Goal: Information Seeking & Learning: Learn about a topic

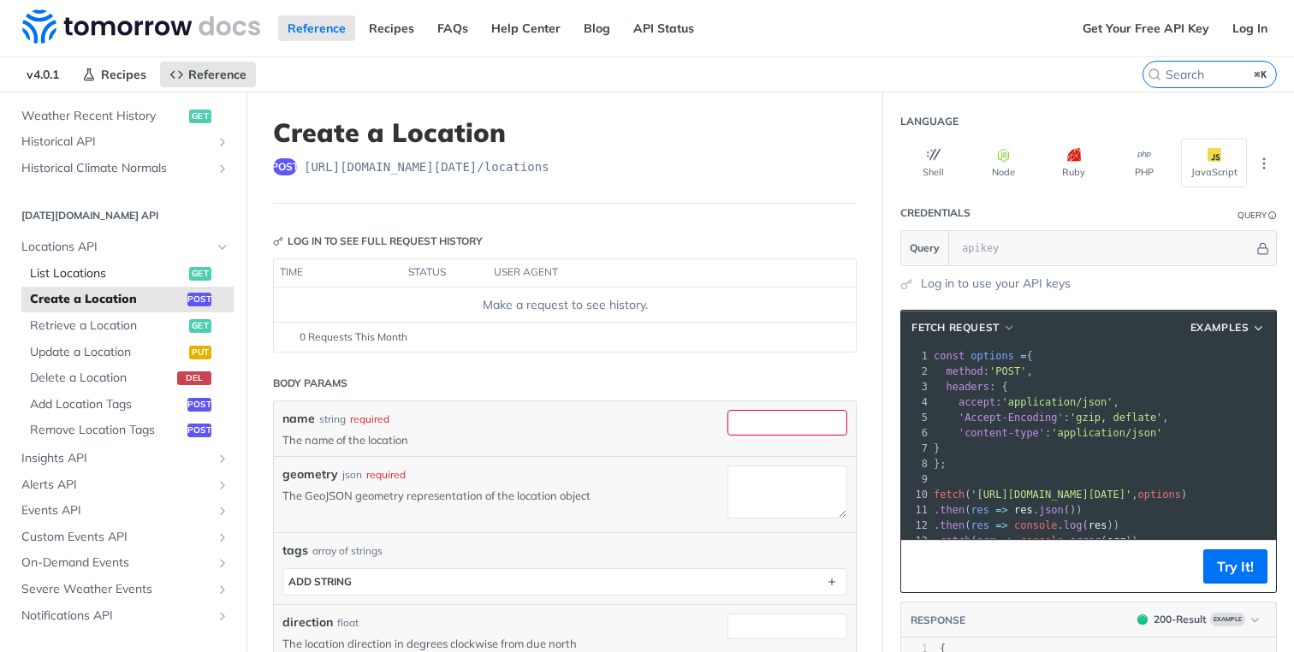
scroll to position [670, 0]
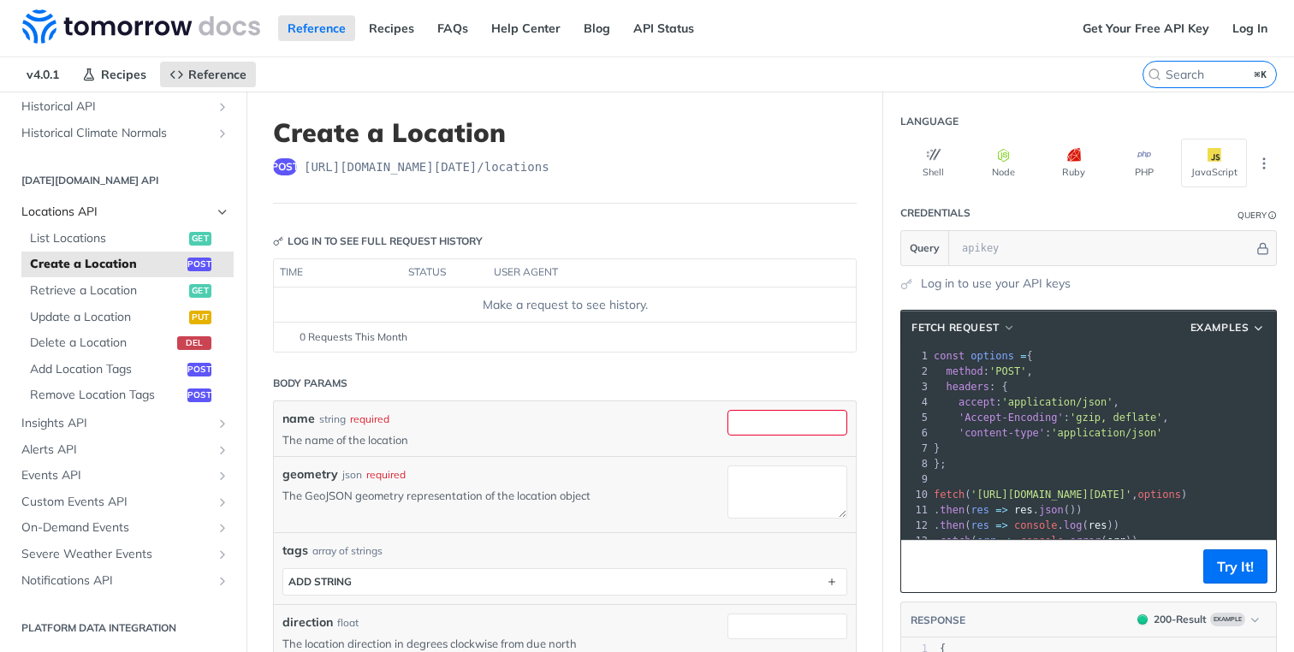
click at [134, 212] on span "Locations API" at bounding box center [116, 212] width 190 height 17
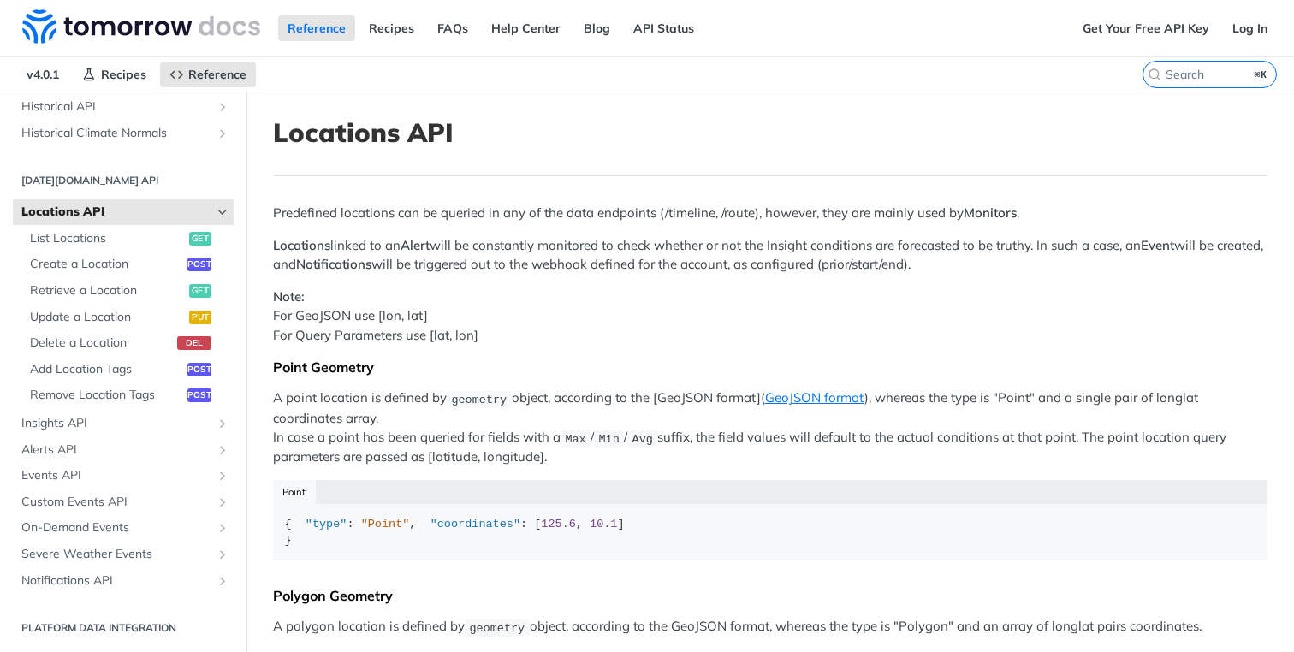
click at [183, 205] on span "Locations API" at bounding box center [116, 212] width 190 height 17
click at [216, 211] on icon "Hide subpages for Locations API" at bounding box center [223, 212] width 14 height 14
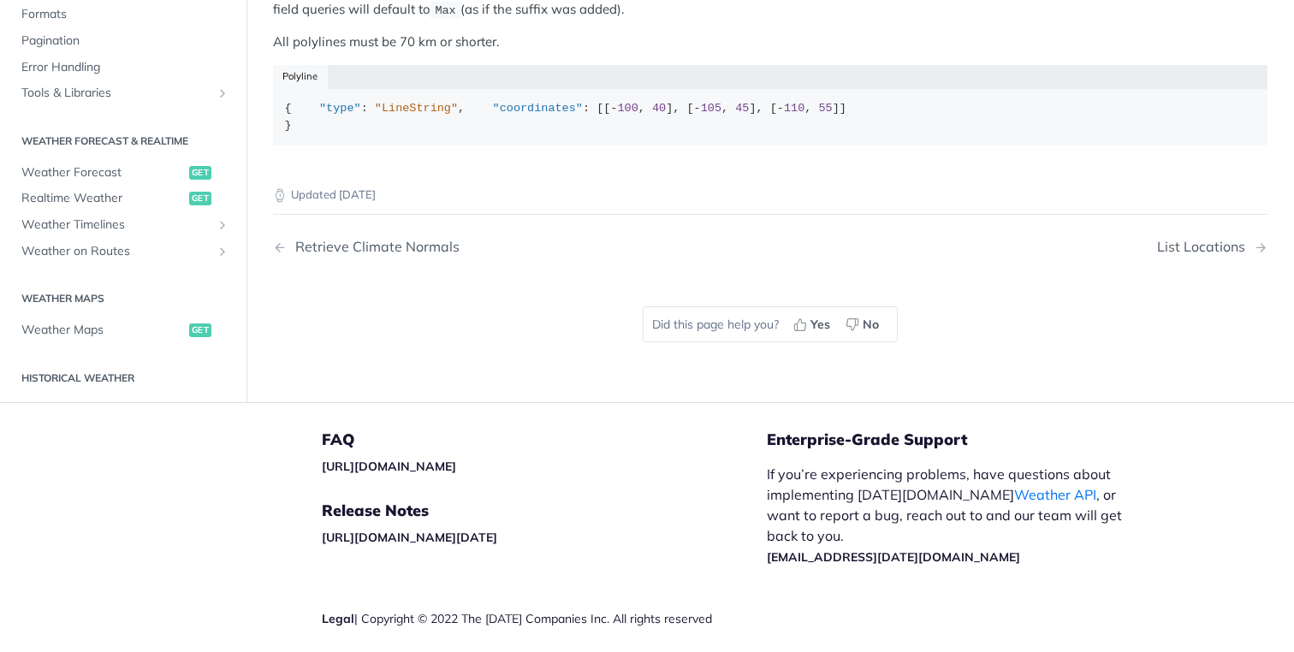
scroll to position [739, 0]
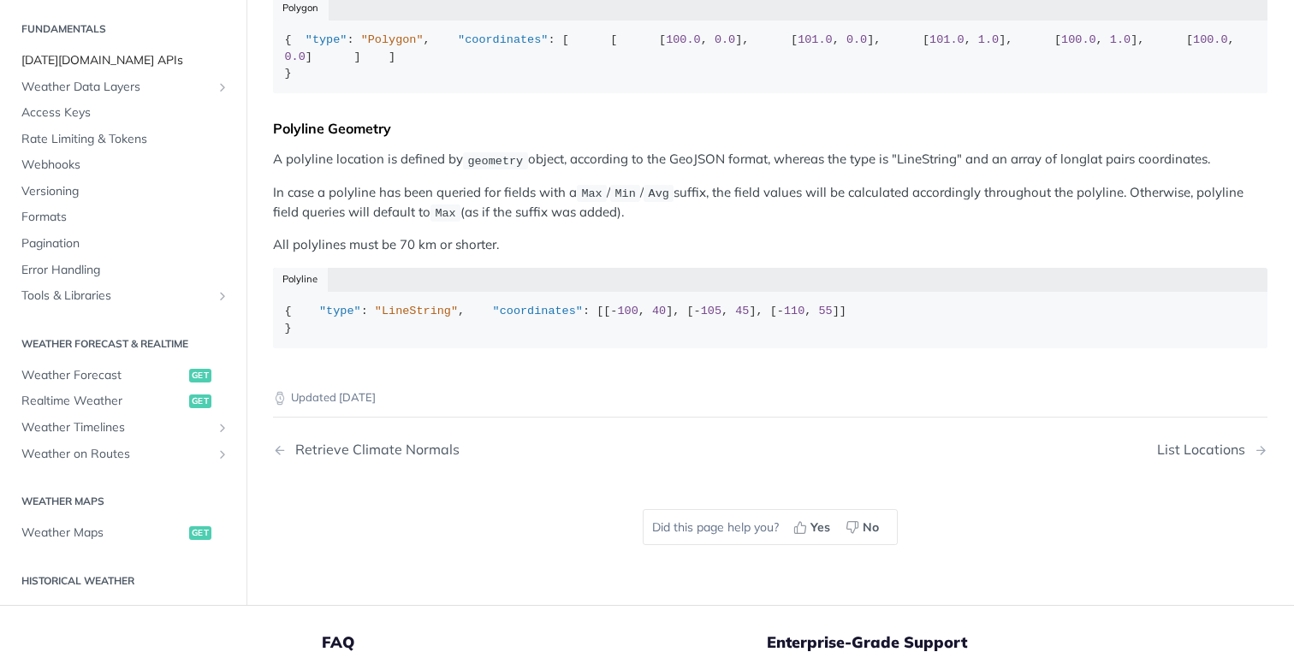
click at [66, 69] on span "[DATE][DOMAIN_NAME] APIs" at bounding box center [125, 60] width 208 height 17
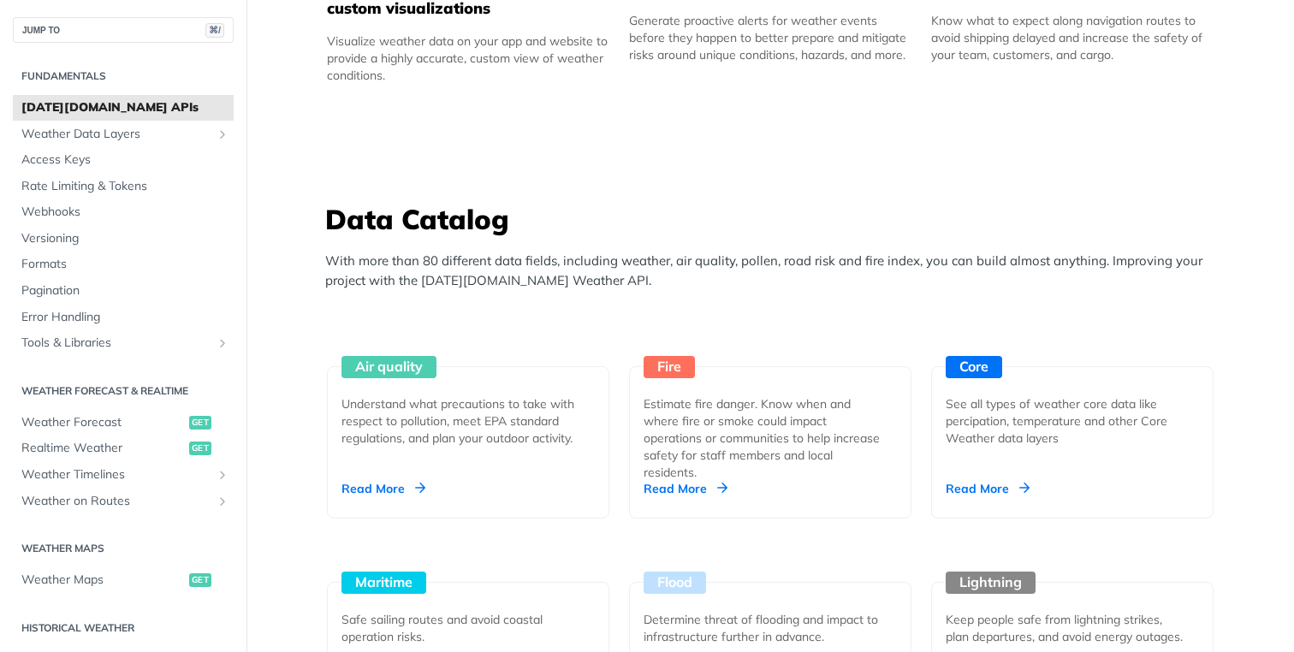
scroll to position [1455, 0]
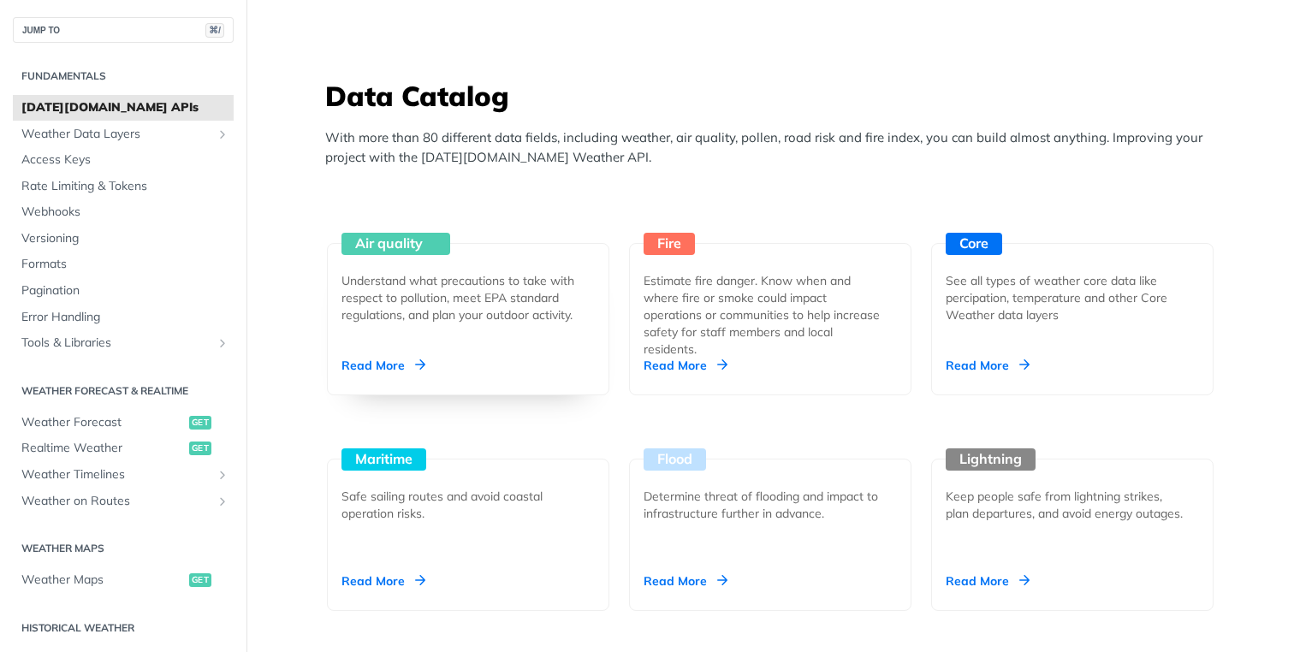
click at [431, 270] on div "Air quality Understand what precautions to take with respect to pollution, meet…" at bounding box center [468, 319] width 282 height 152
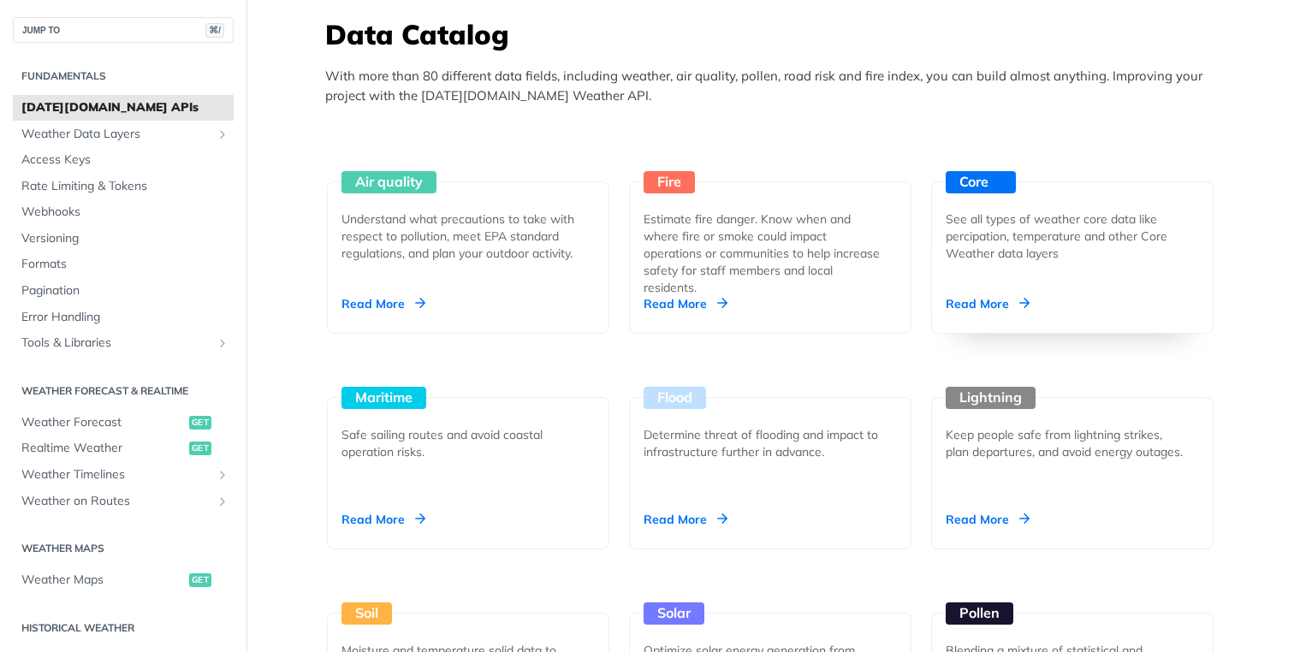
click at [962, 183] on div "Core" at bounding box center [981, 182] width 70 height 22
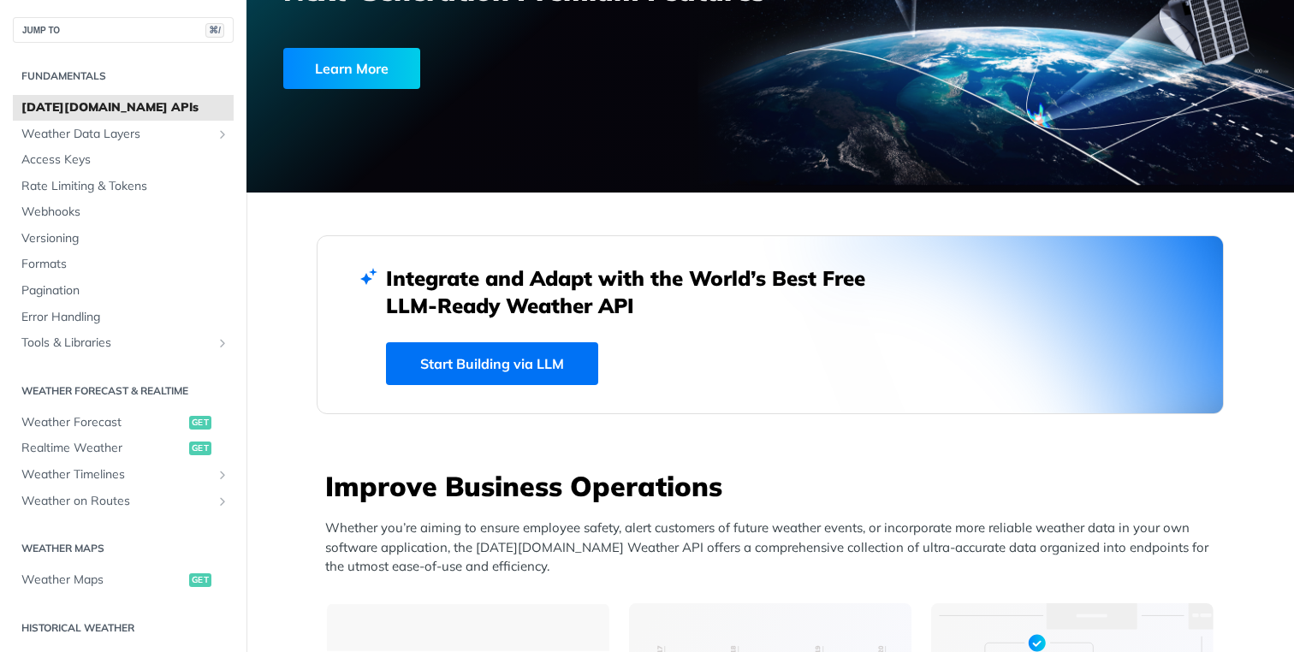
scroll to position [0, 0]
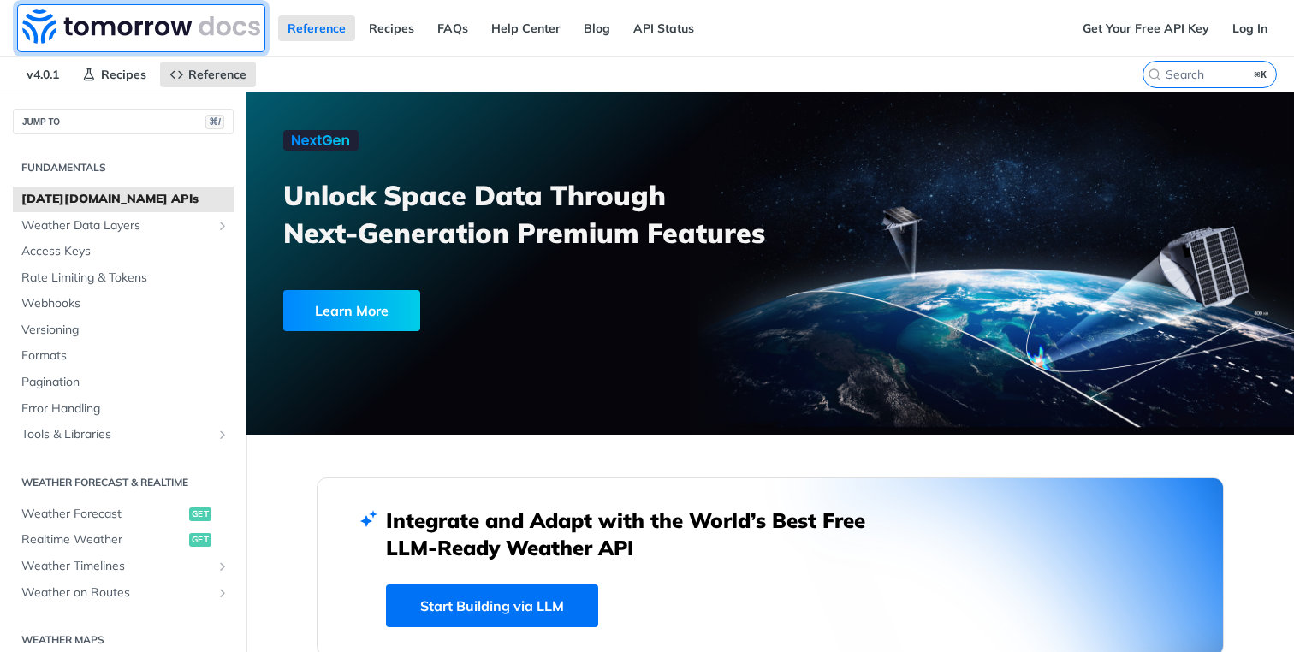
click at [87, 33] on img at bounding box center [141, 26] width 238 height 34
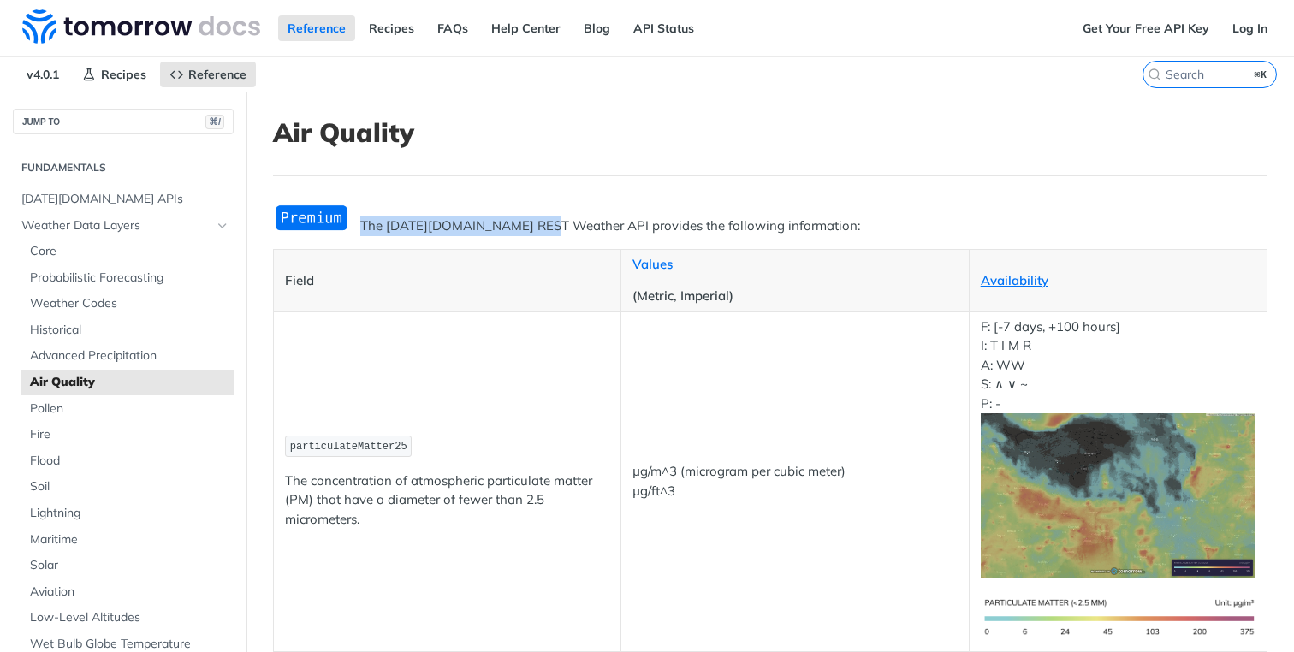
drag, startPoint x: 544, startPoint y: 230, endPoint x: 787, endPoint y: 207, distance: 243.3
click at [795, 218] on p "The Tomorrow.io REST Weather API provides the following information:" at bounding box center [770, 227] width 994 height 20
click at [303, 225] on img "Expand image" at bounding box center [311, 218] width 77 height 28
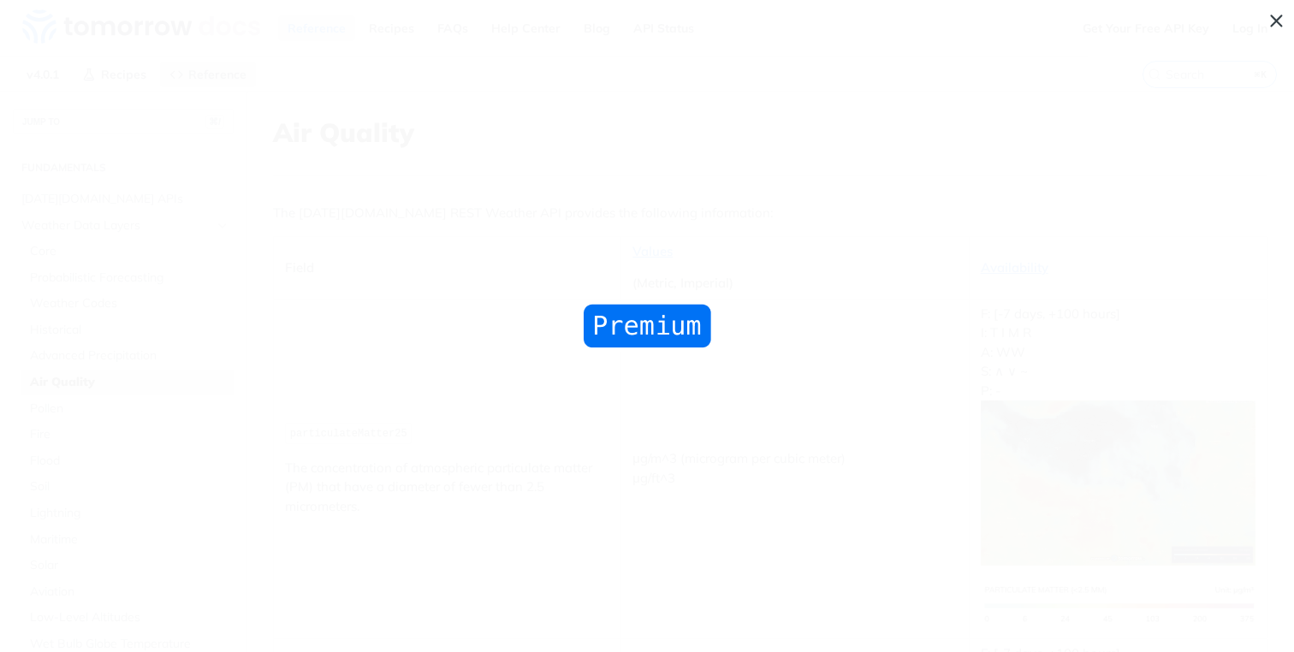
click at [549, 290] on span "Collapse image" at bounding box center [647, 326] width 1294 height 652
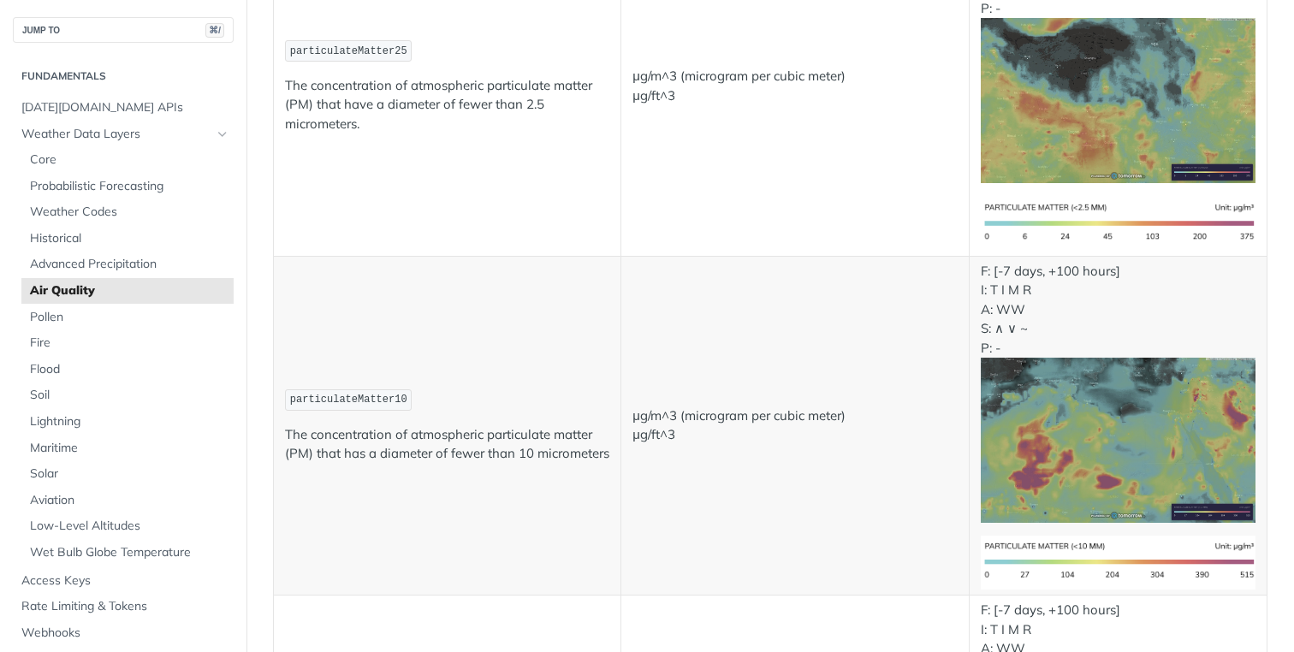
scroll to position [407, 0]
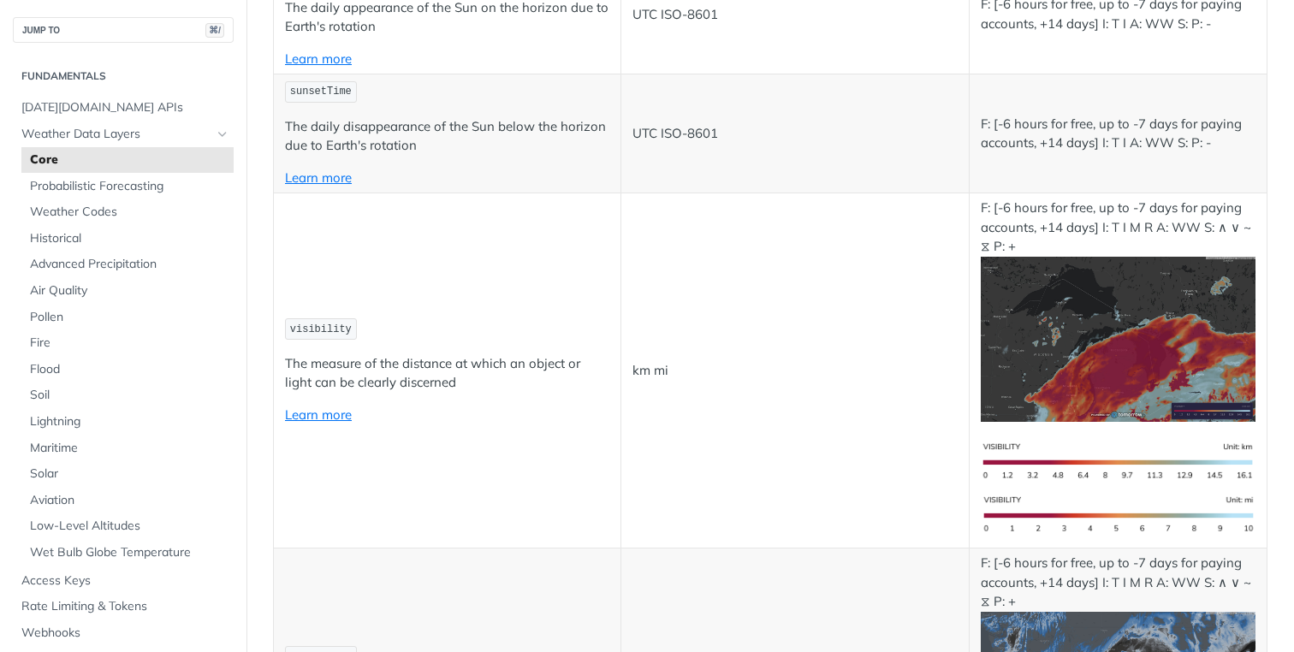
scroll to position [5985, 0]
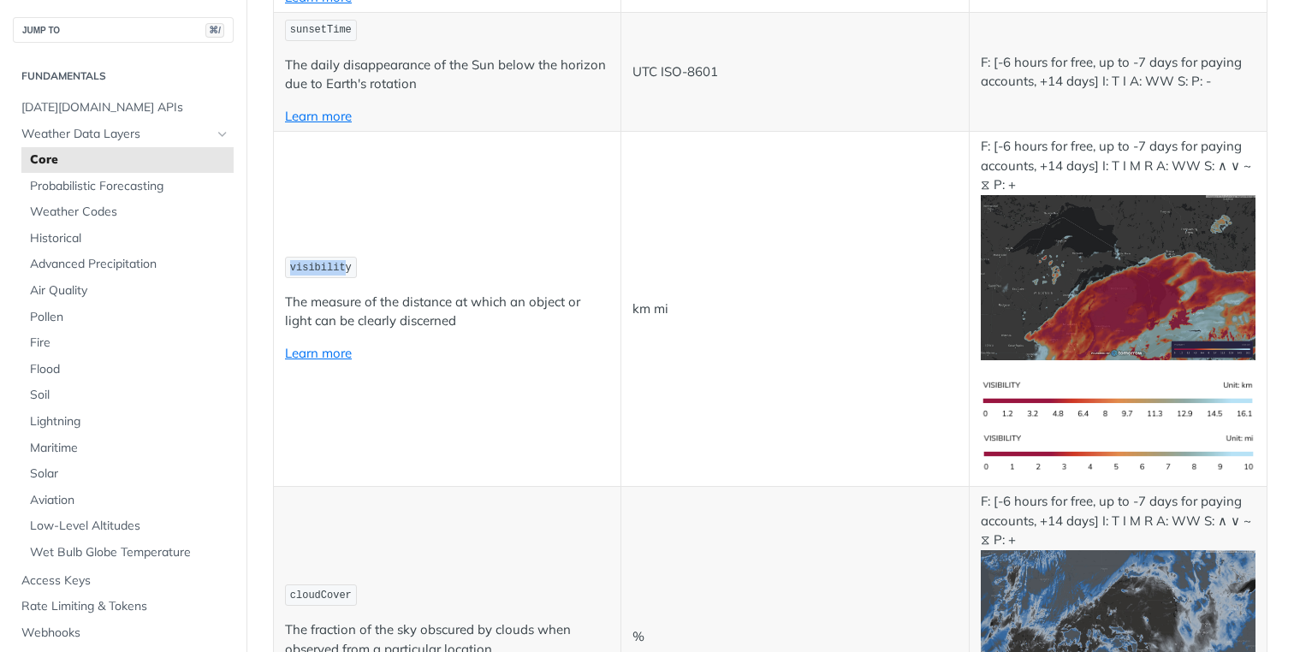
drag, startPoint x: 291, startPoint y: 234, endPoint x: 348, endPoint y: 233, distance: 57.3
click at [347, 262] on span "visibility" at bounding box center [321, 268] width 62 height 12
click at [475, 193] on td "visibility The measure of the distance at which an object or light can be clear…" at bounding box center [447, 309] width 347 height 355
click at [320, 262] on span "visibility" at bounding box center [321, 268] width 62 height 12
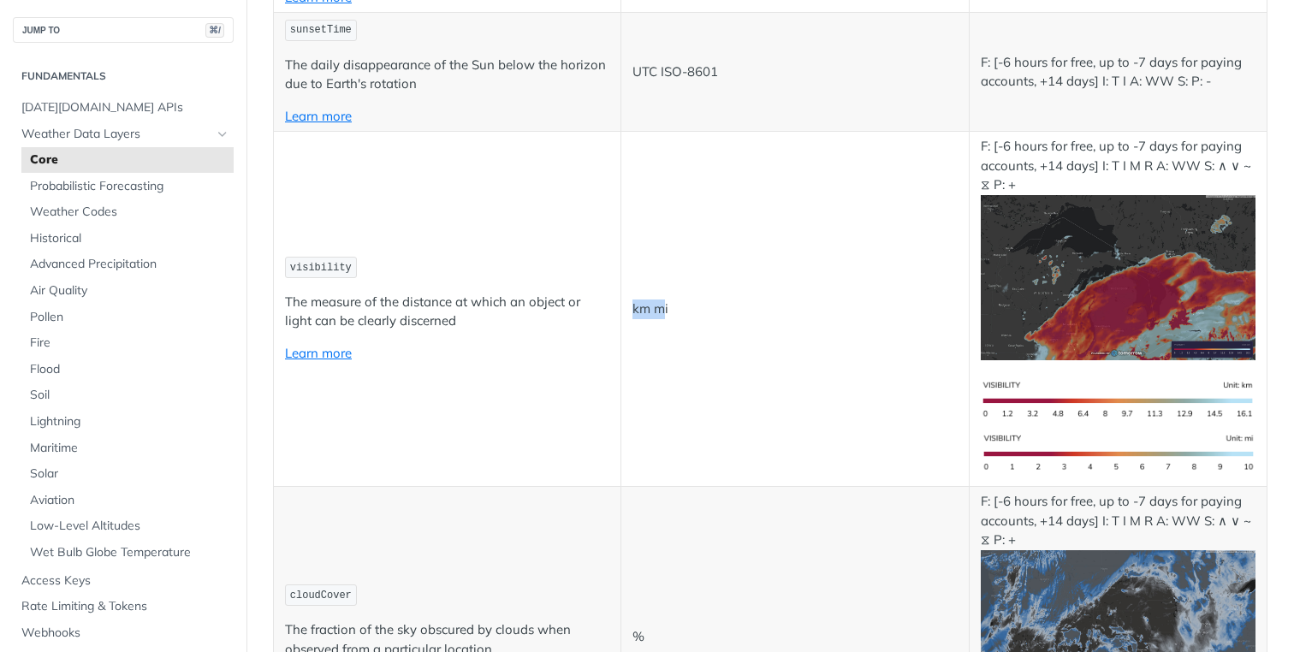
drag, startPoint x: 626, startPoint y: 278, endPoint x: 662, endPoint y: 276, distance: 36.8
click at [657, 275] on td "km mi" at bounding box center [794, 309] width 347 height 355
click at [692, 300] on p "km mi" at bounding box center [794, 310] width 324 height 20
click at [323, 262] on span "visibility" at bounding box center [321, 268] width 62 height 12
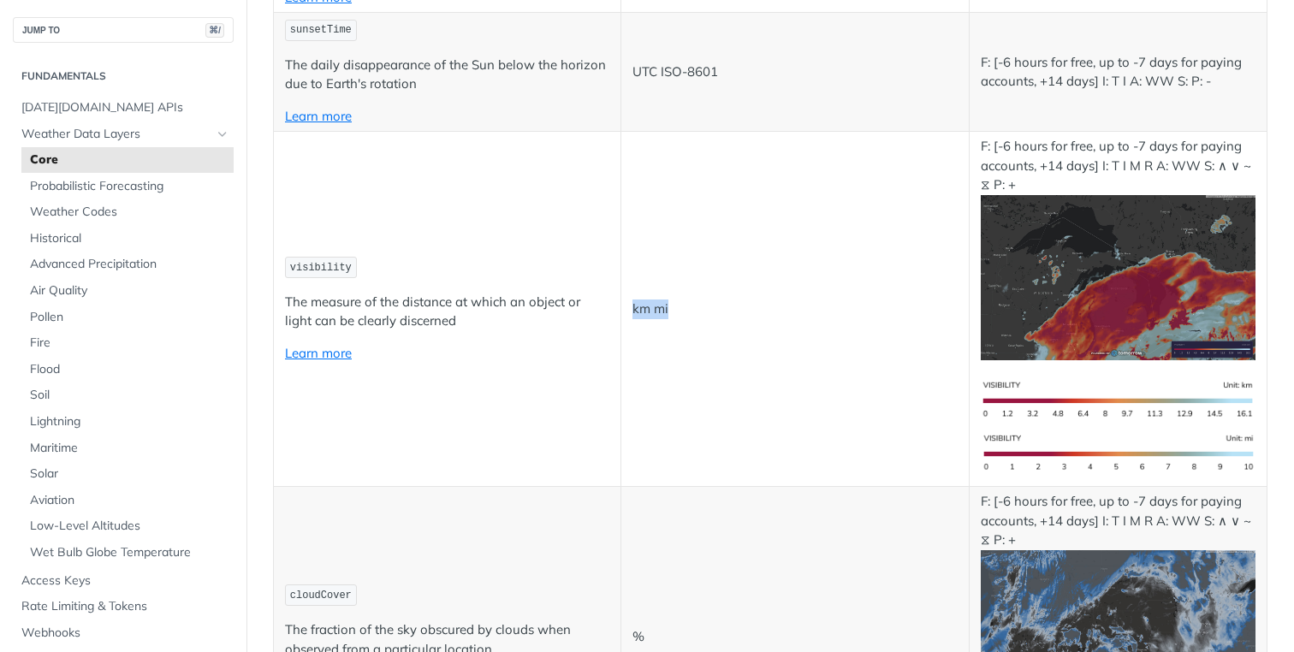
drag, startPoint x: 621, startPoint y: 278, endPoint x: 667, endPoint y: 278, distance: 45.4
click at [667, 278] on td "km mi" at bounding box center [794, 309] width 347 height 355
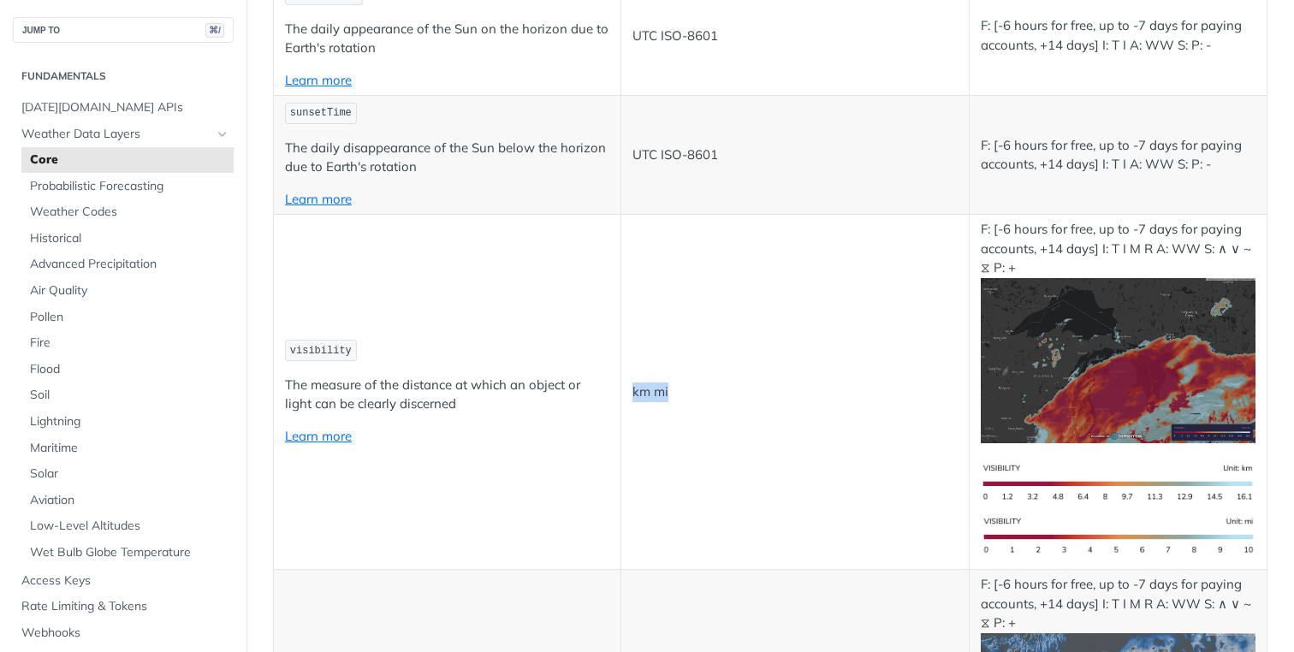
scroll to position [5853, 0]
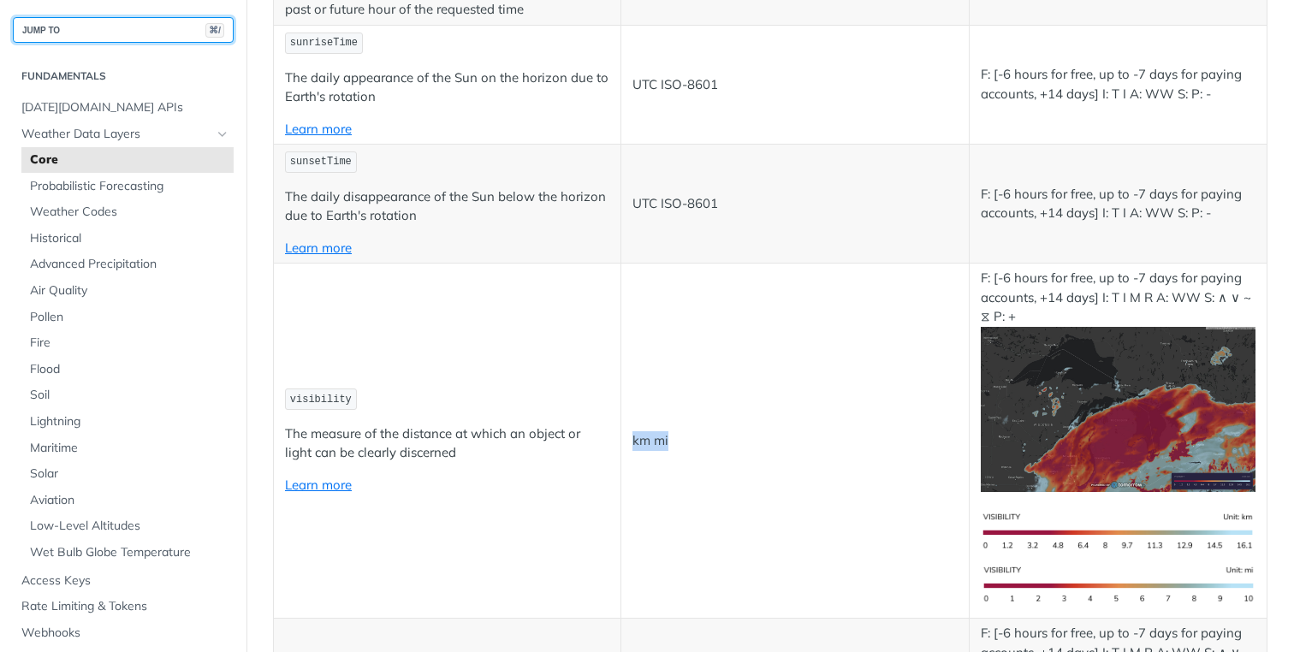
click at [69, 27] on button "JUMP TO ⌘/" at bounding box center [123, 30] width 221 height 26
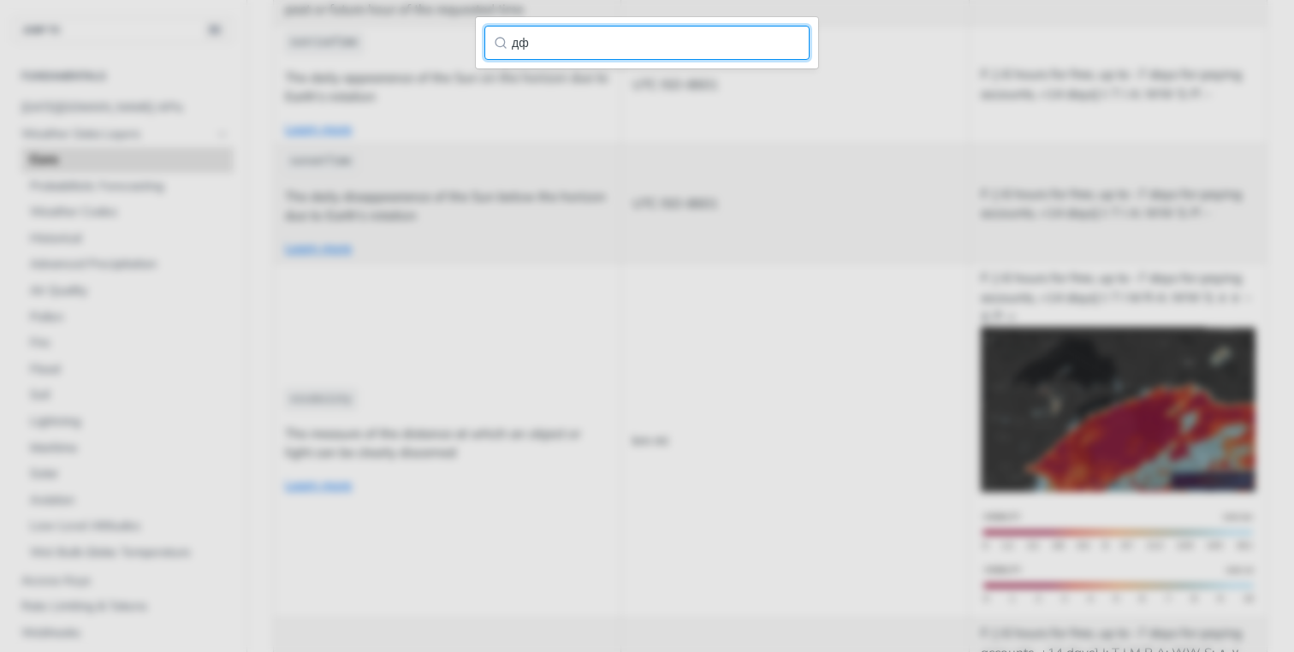
type input "д"
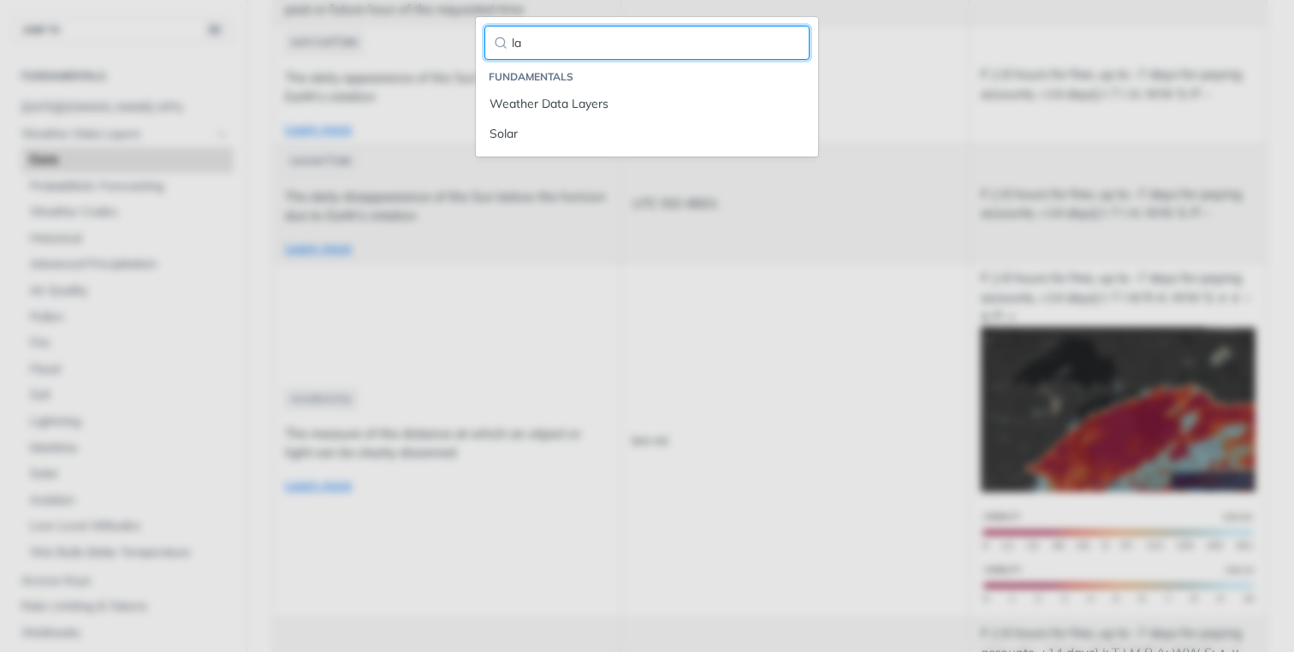
type input "l"
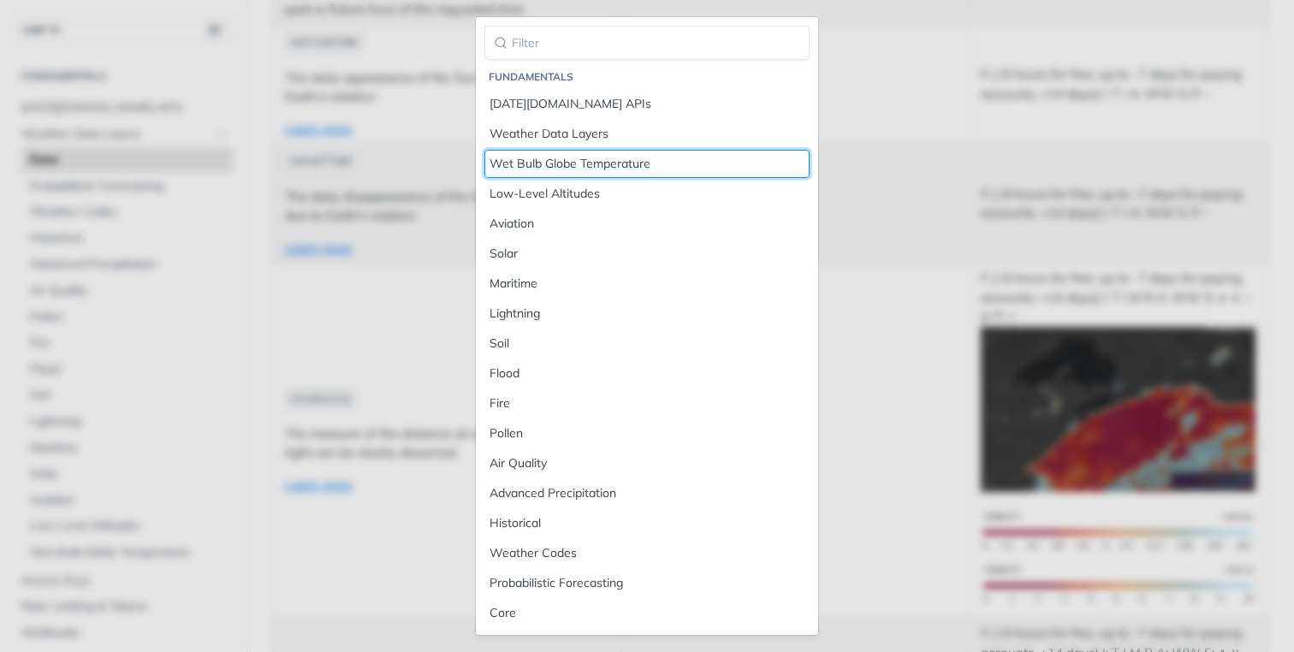
click at [788, 151] on link "Wet Bulb Globe Temperature" at bounding box center [646, 164] width 325 height 28
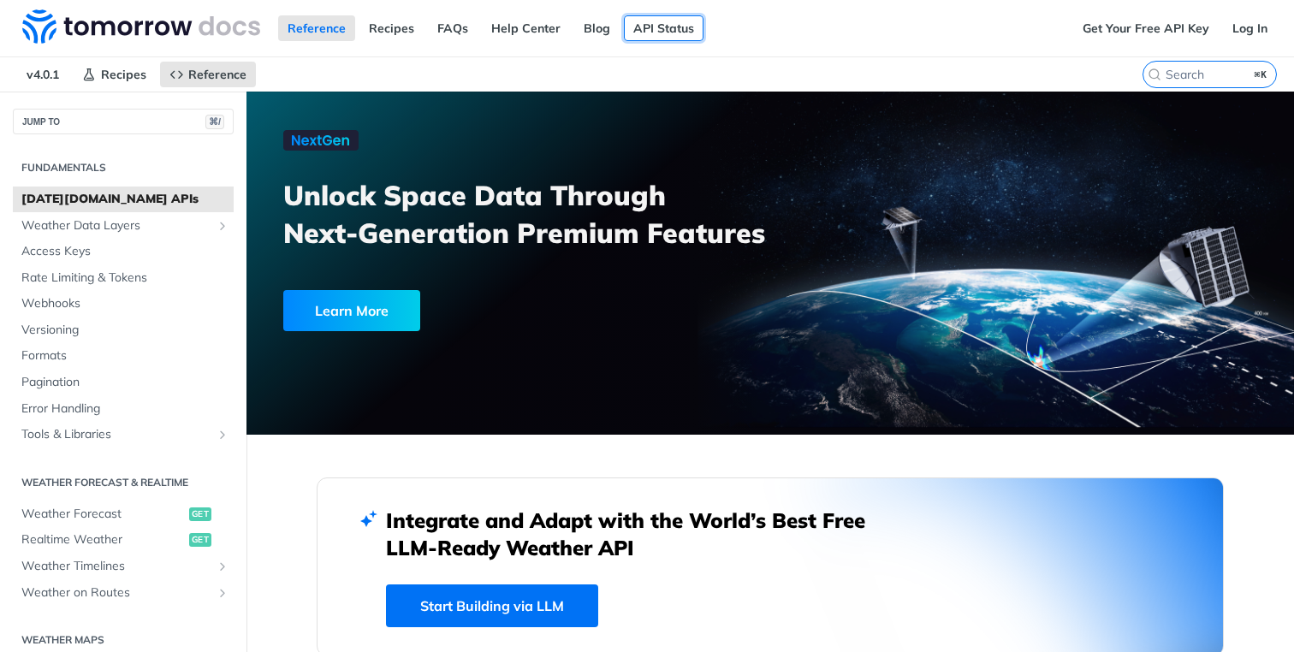
click at [664, 31] on link "API Status" at bounding box center [664, 28] width 80 height 26
click at [1202, 73] on input "⌘K" at bounding box center [1188, 74] width 175 height 15
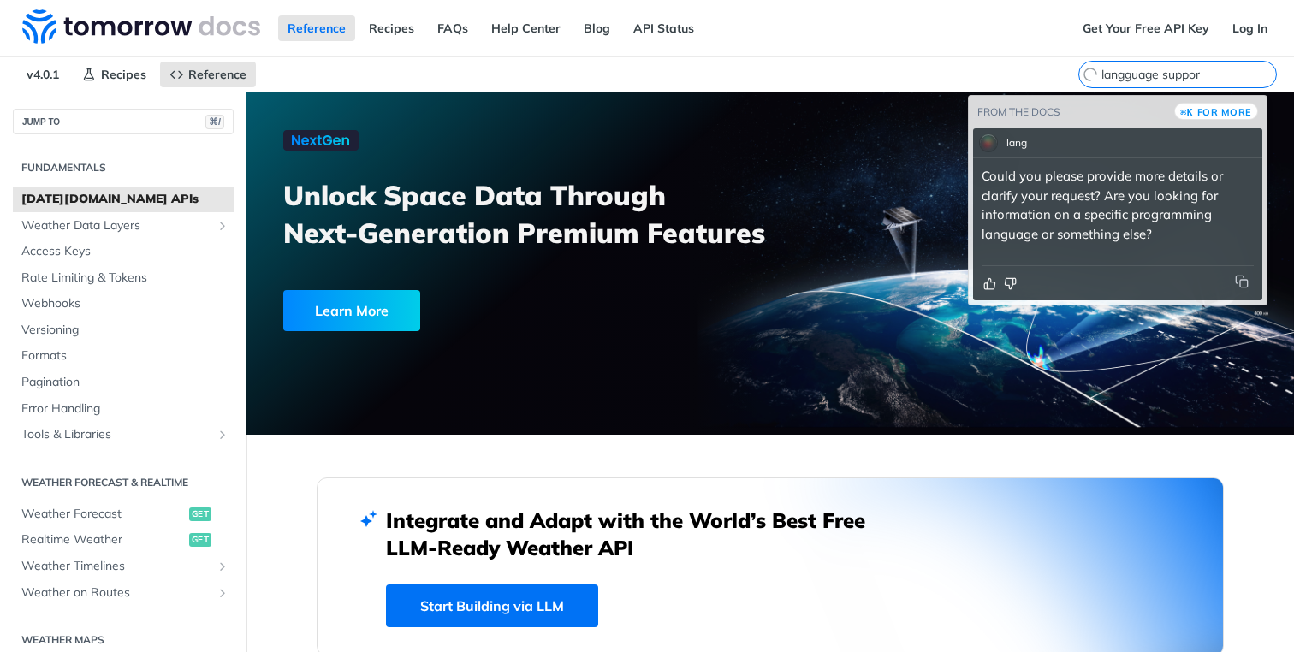
type input "langguage support"
